Goal: Navigation & Orientation: Find specific page/section

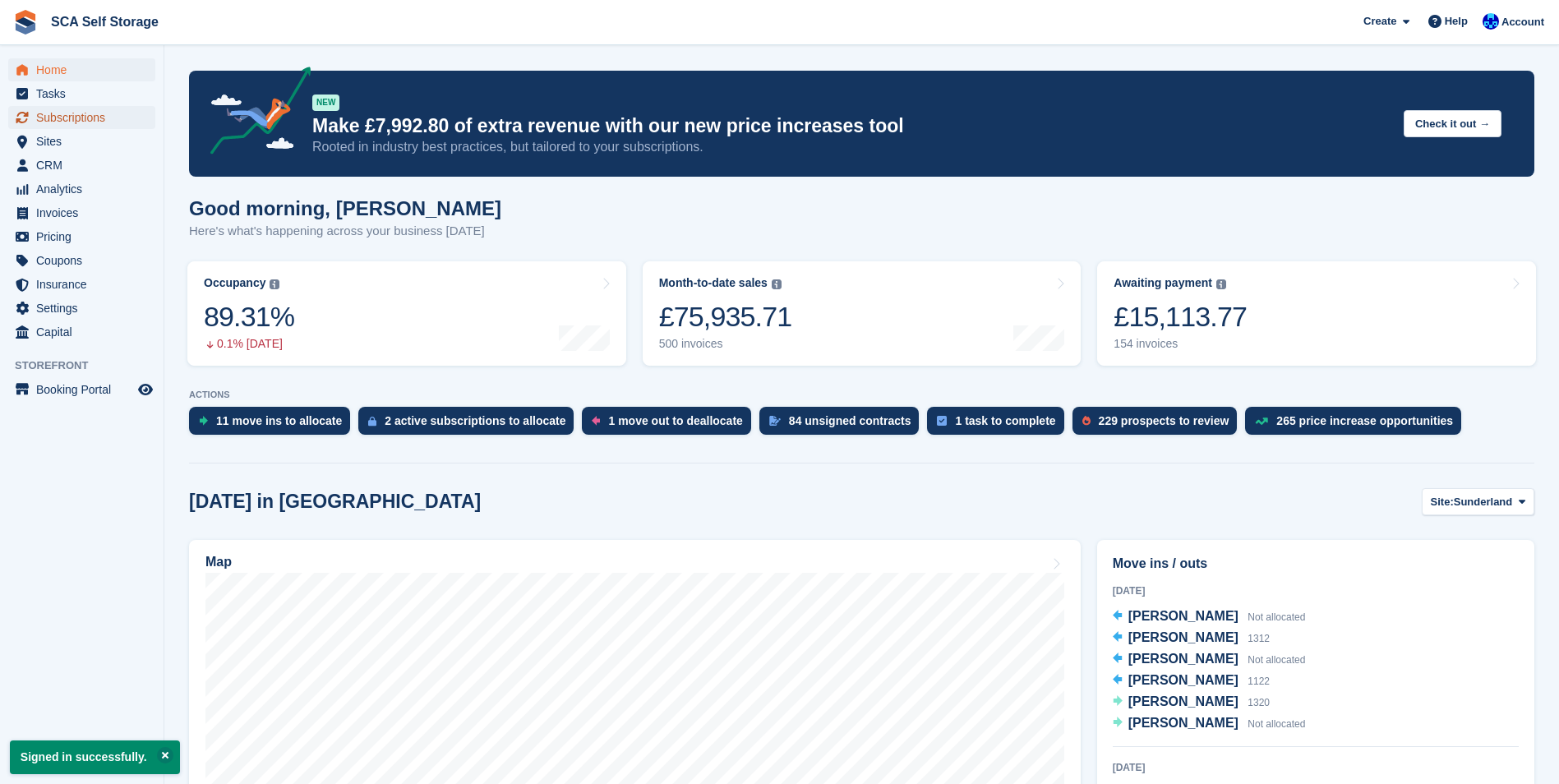
click at [98, 118] on span "Subscriptions" at bounding box center [85, 118] width 99 height 23
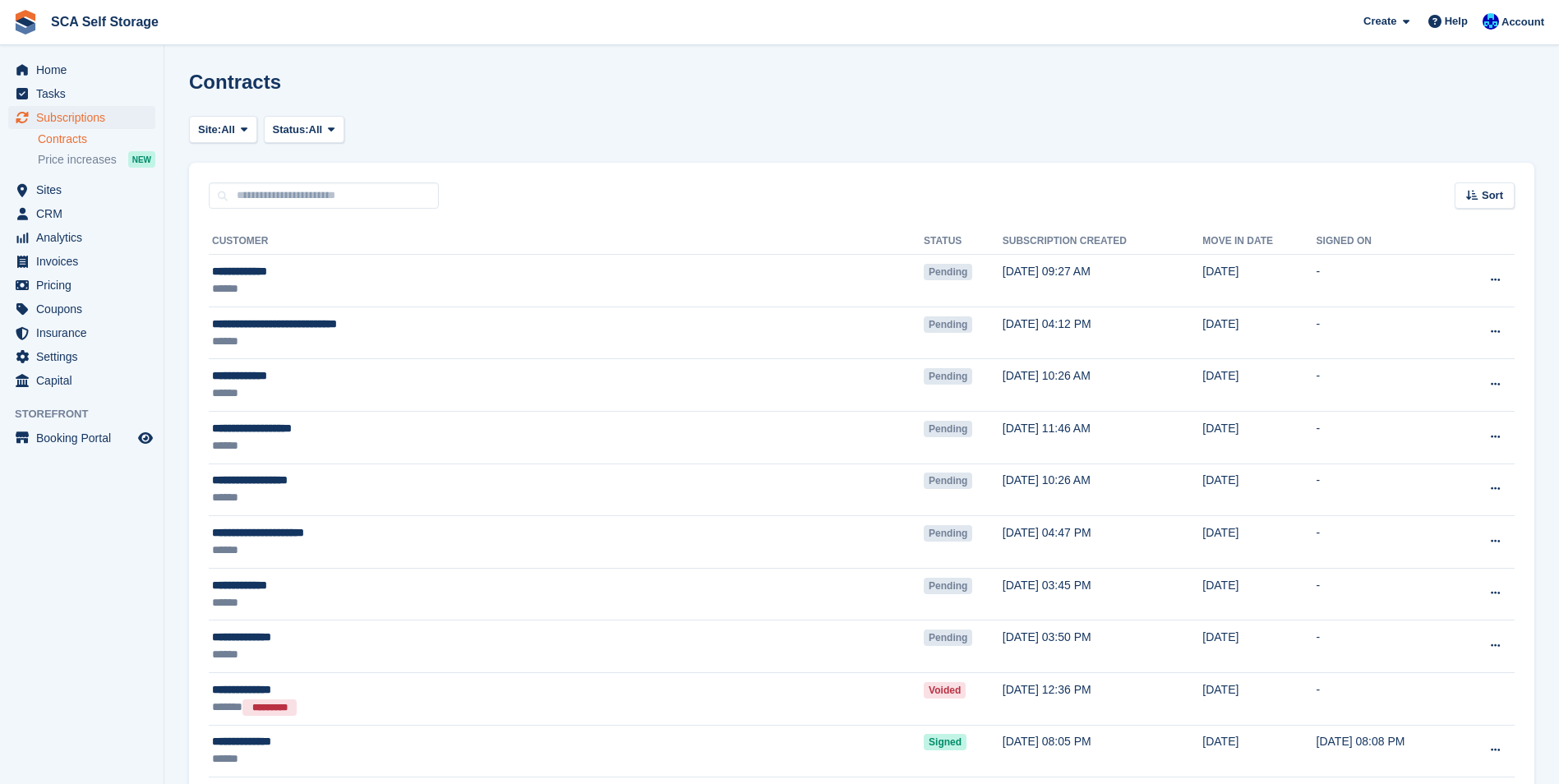
click at [100, 140] on link "Contracts" at bounding box center [96, 139] width 118 height 15
click at [68, 190] on span "Sites" at bounding box center [85, 190] width 99 height 23
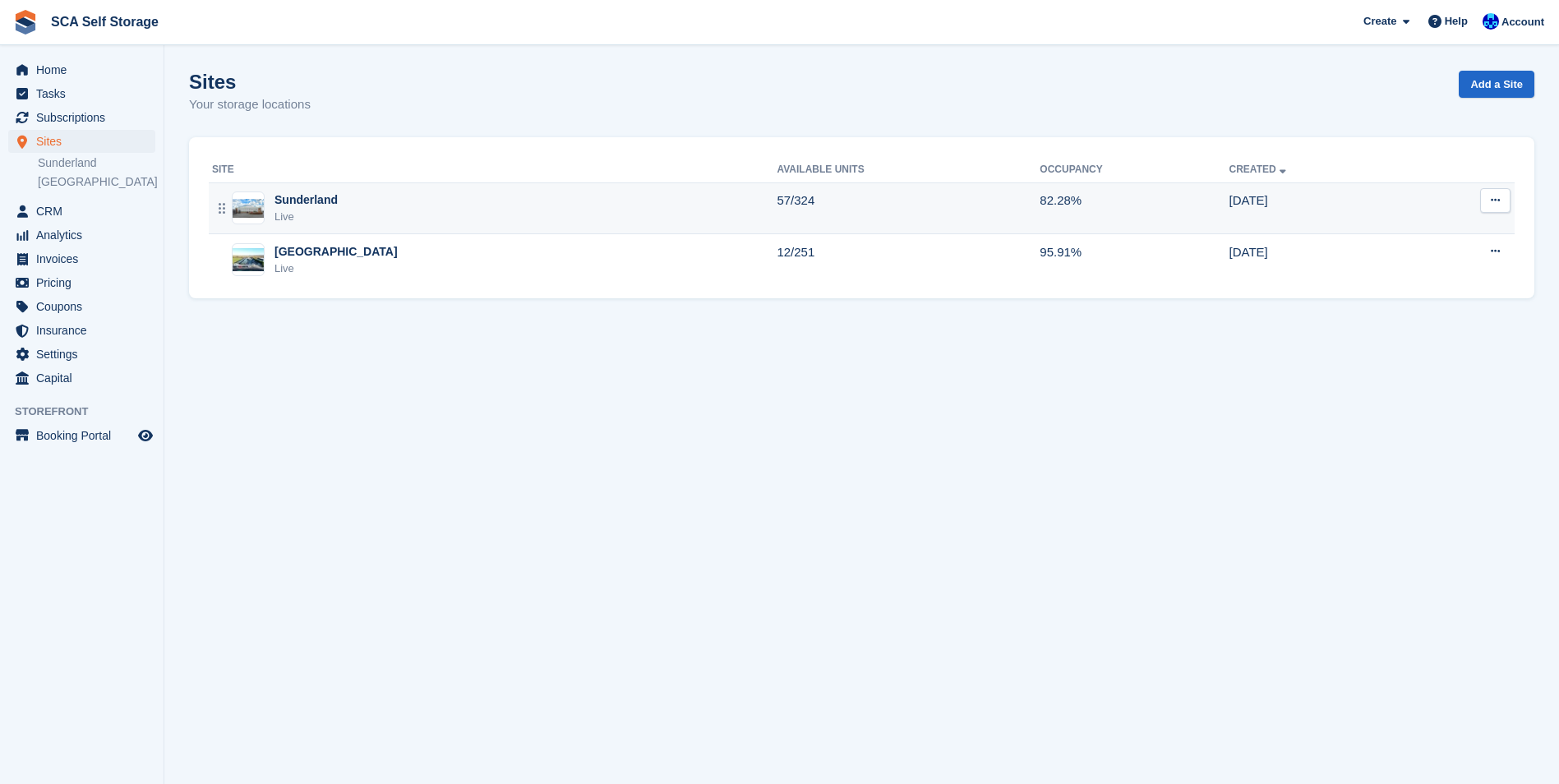
click at [382, 198] on div "Sunderland Live" at bounding box center [494, 208] width 565 height 33
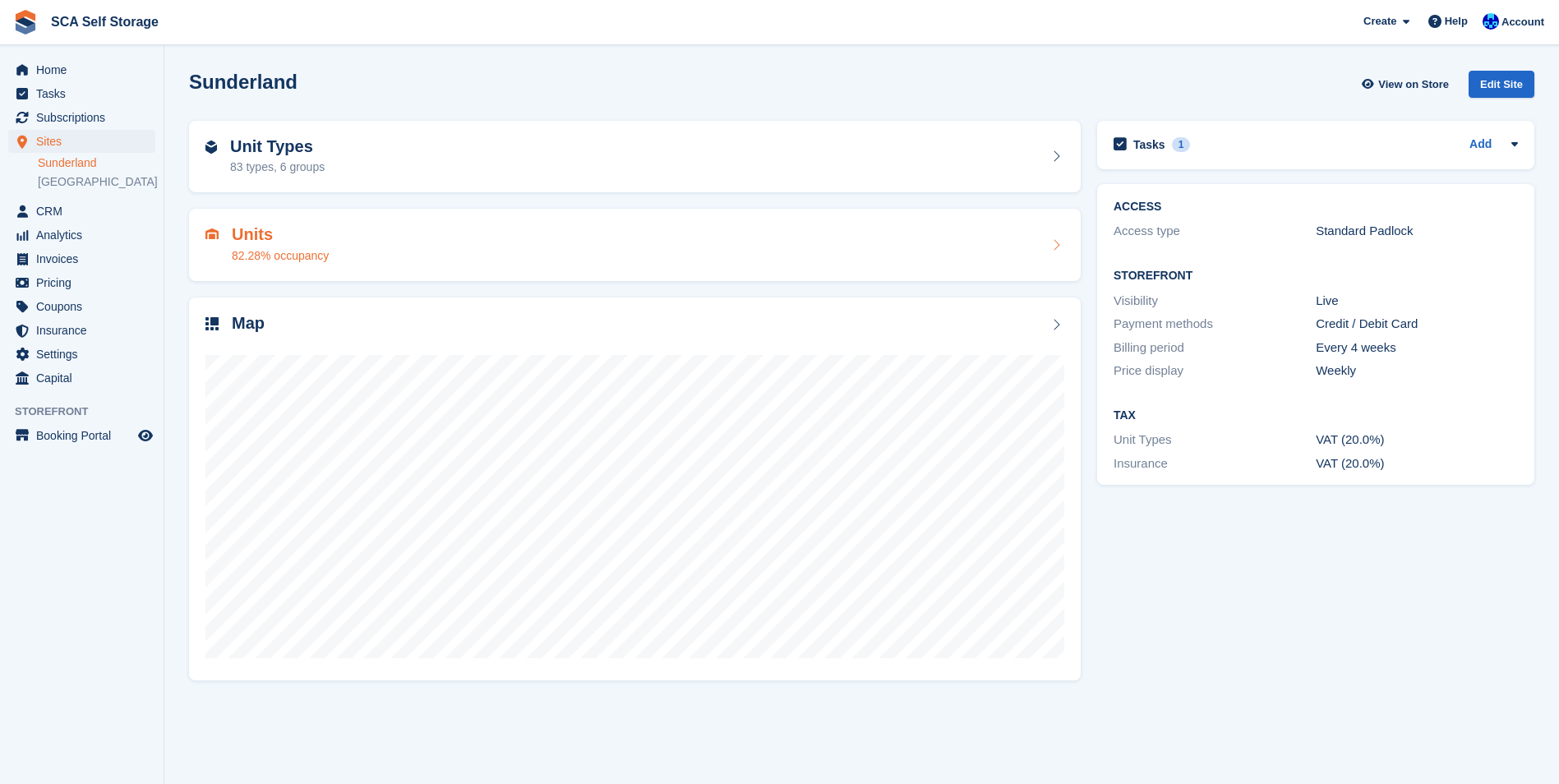
click at [400, 243] on div "Units 82.28% occupancy" at bounding box center [634, 244] width 859 height 39
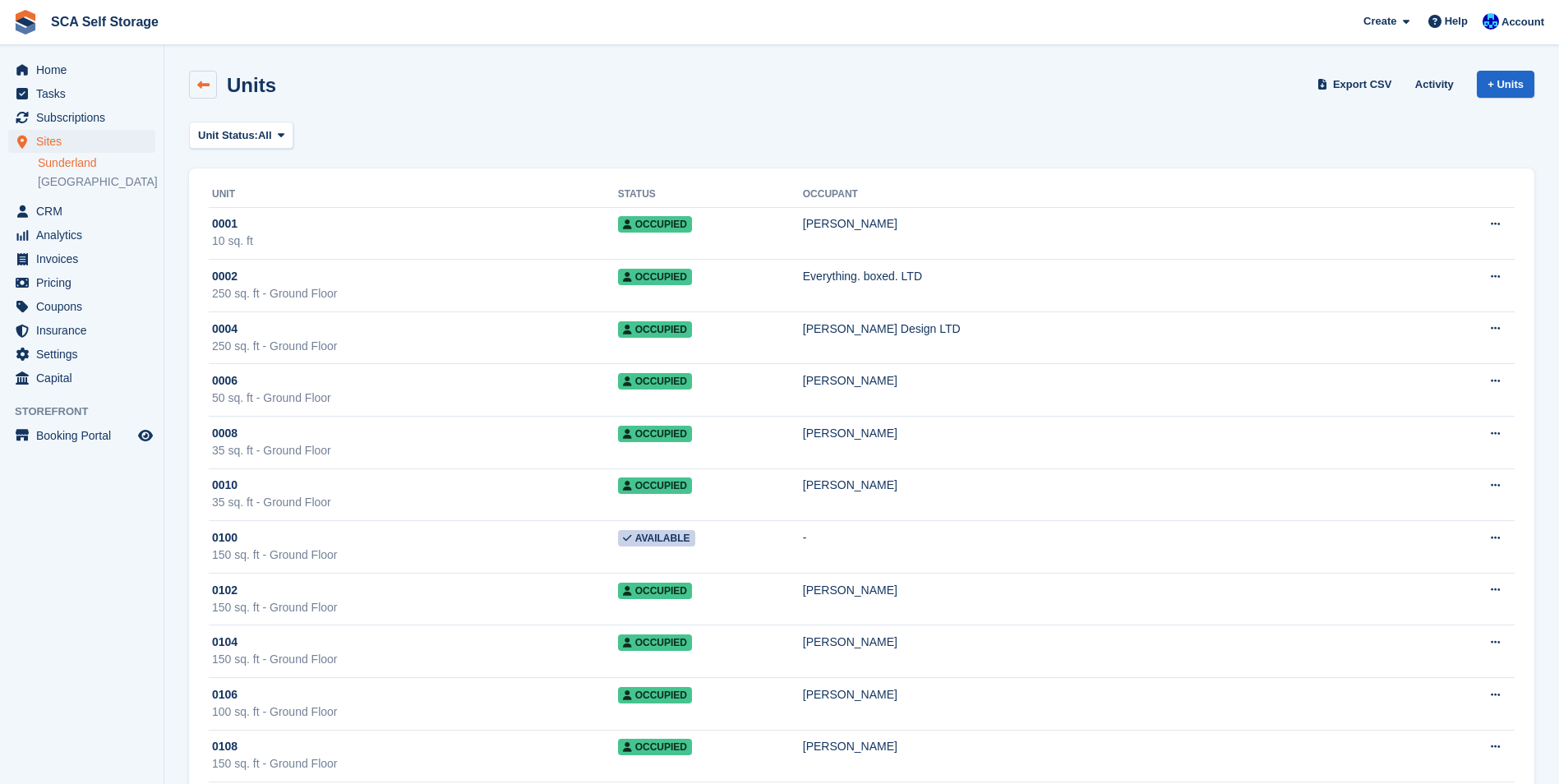
click at [199, 93] on link at bounding box center [202, 84] width 28 height 28
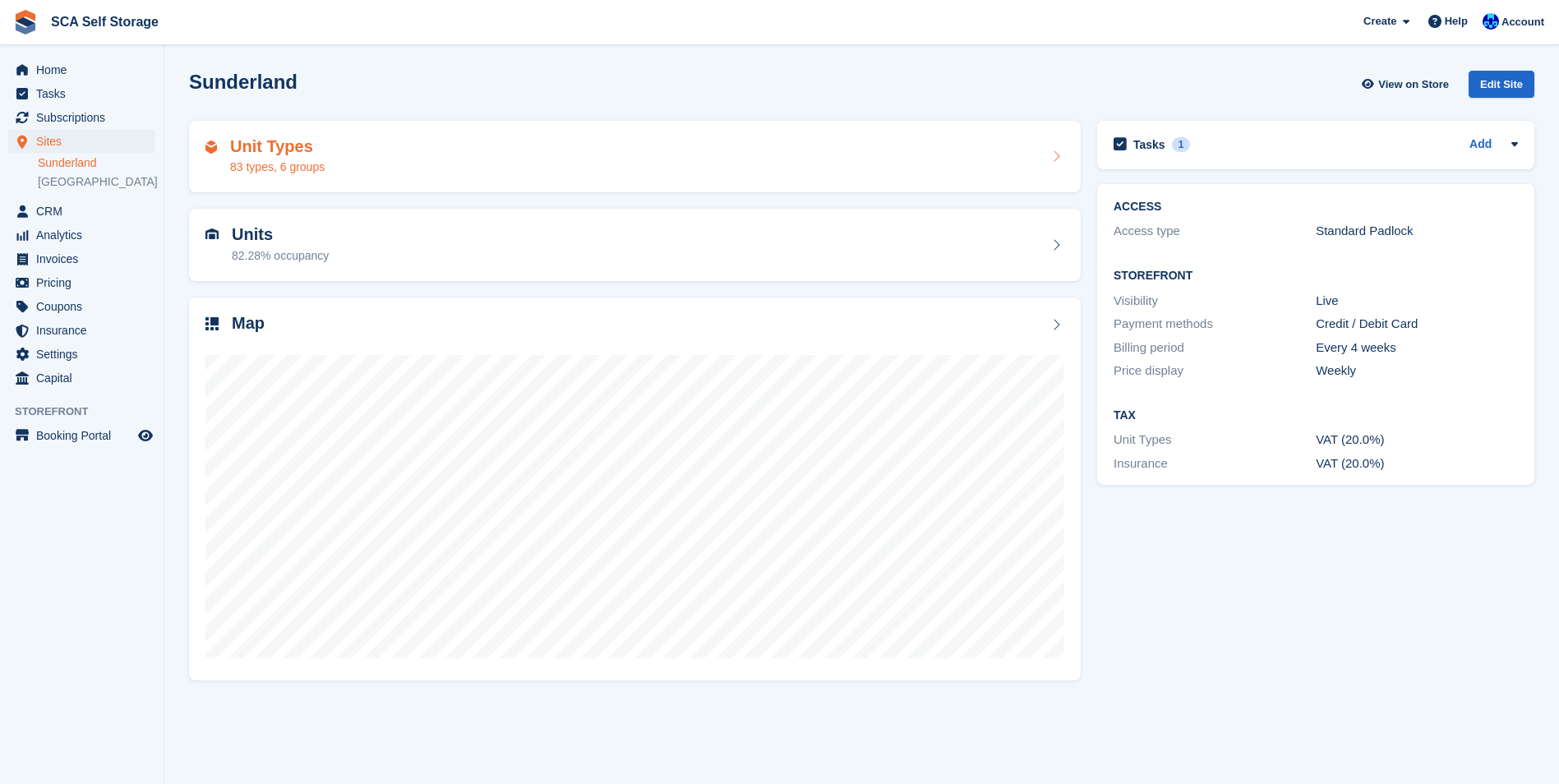
click at [347, 176] on div "Unit Types 83 types, 6 groups" at bounding box center [634, 157] width 891 height 72
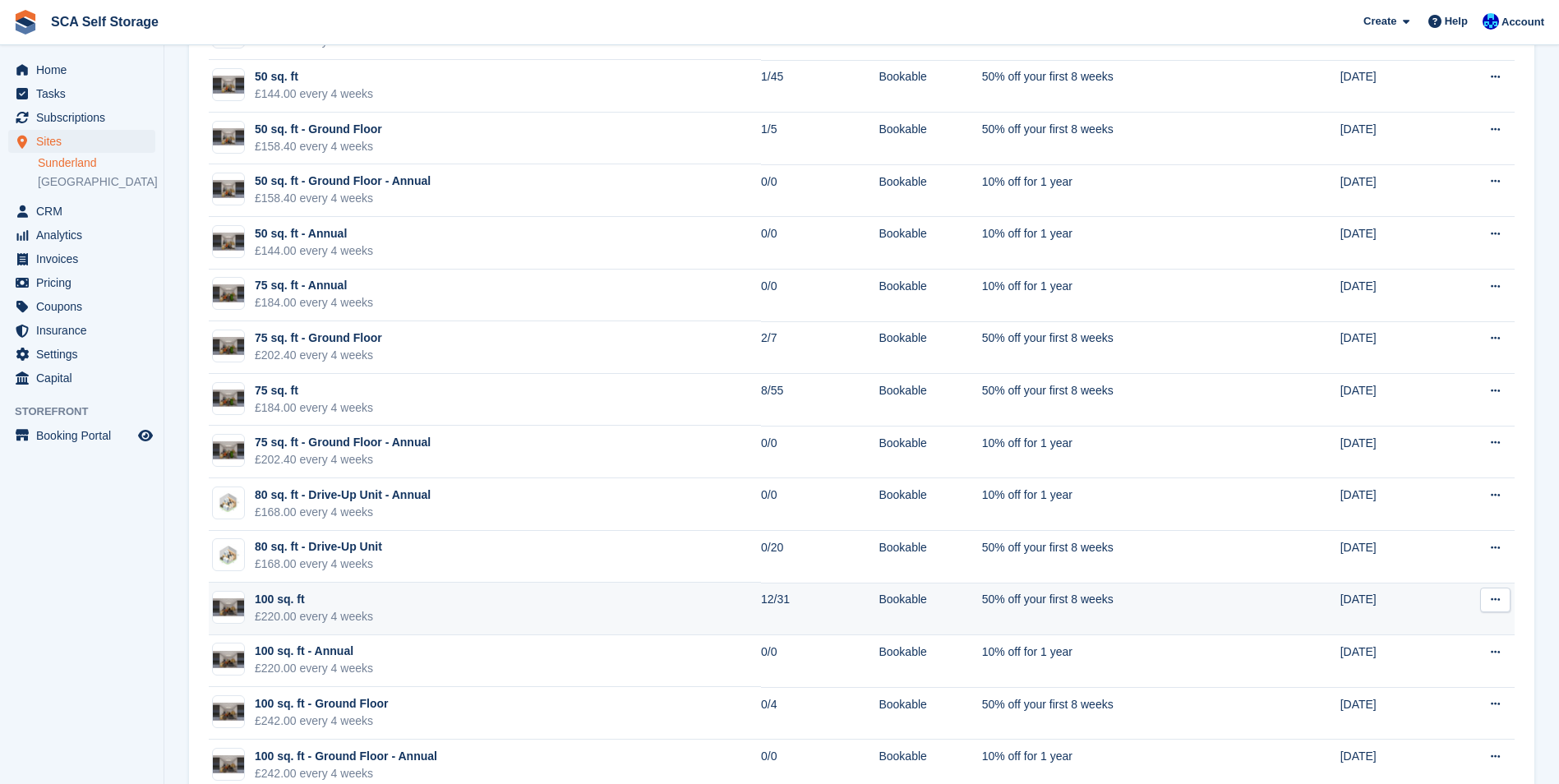
scroll to position [1396, 0]
